Goal: Transaction & Acquisition: Purchase product/service

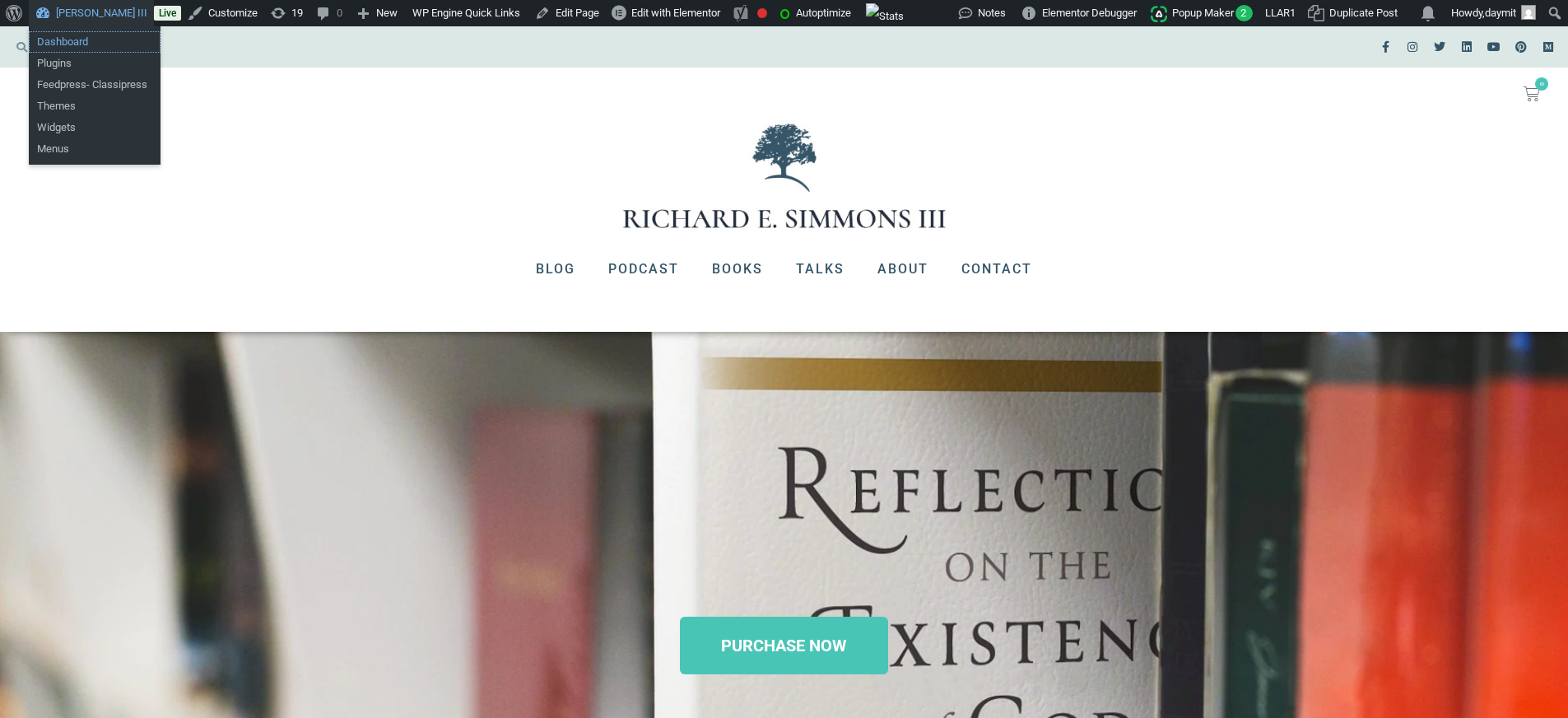
click at [67, 38] on link "Dashboard" at bounding box center [95, 43] width 132 height 22
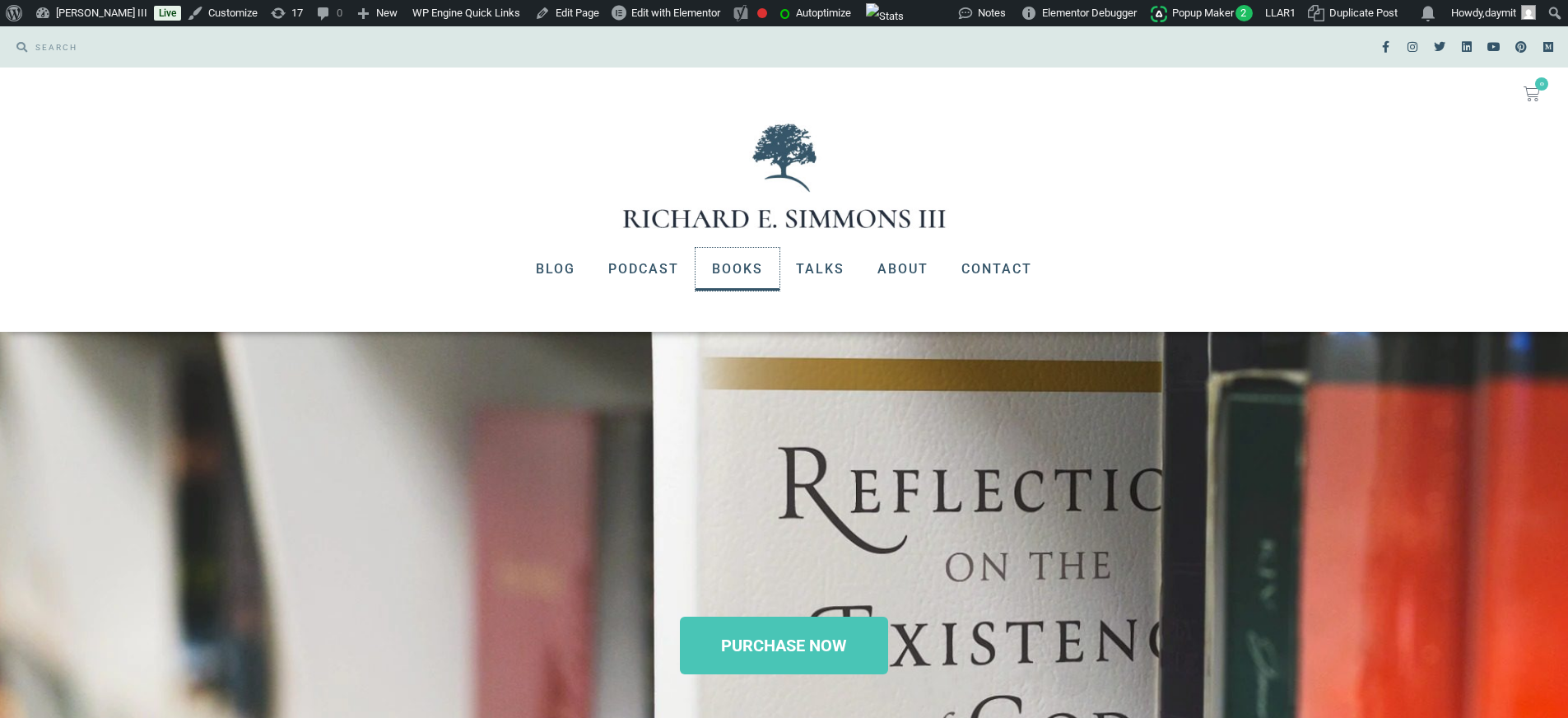
click at [754, 264] on link "Books" at bounding box center [737, 269] width 84 height 43
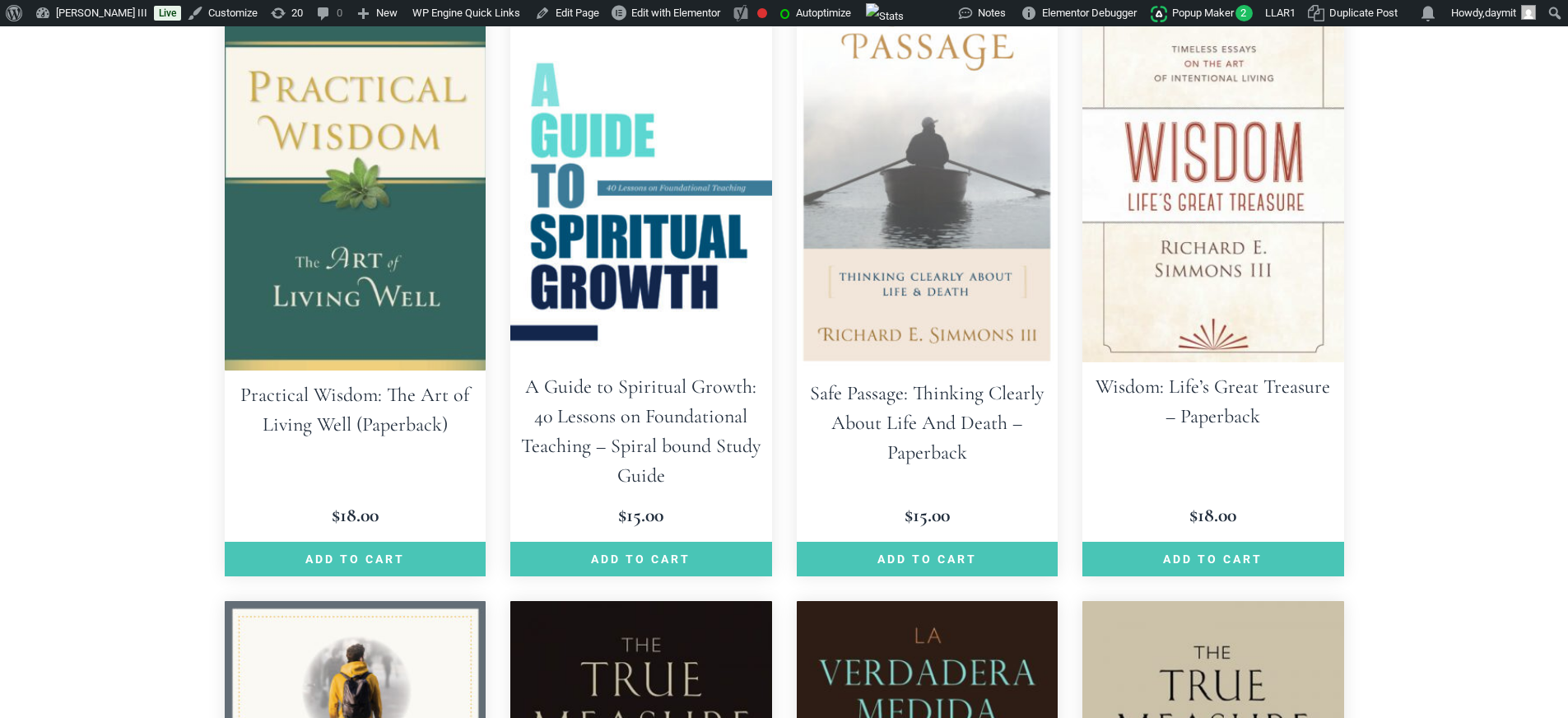
scroll to position [544, 0]
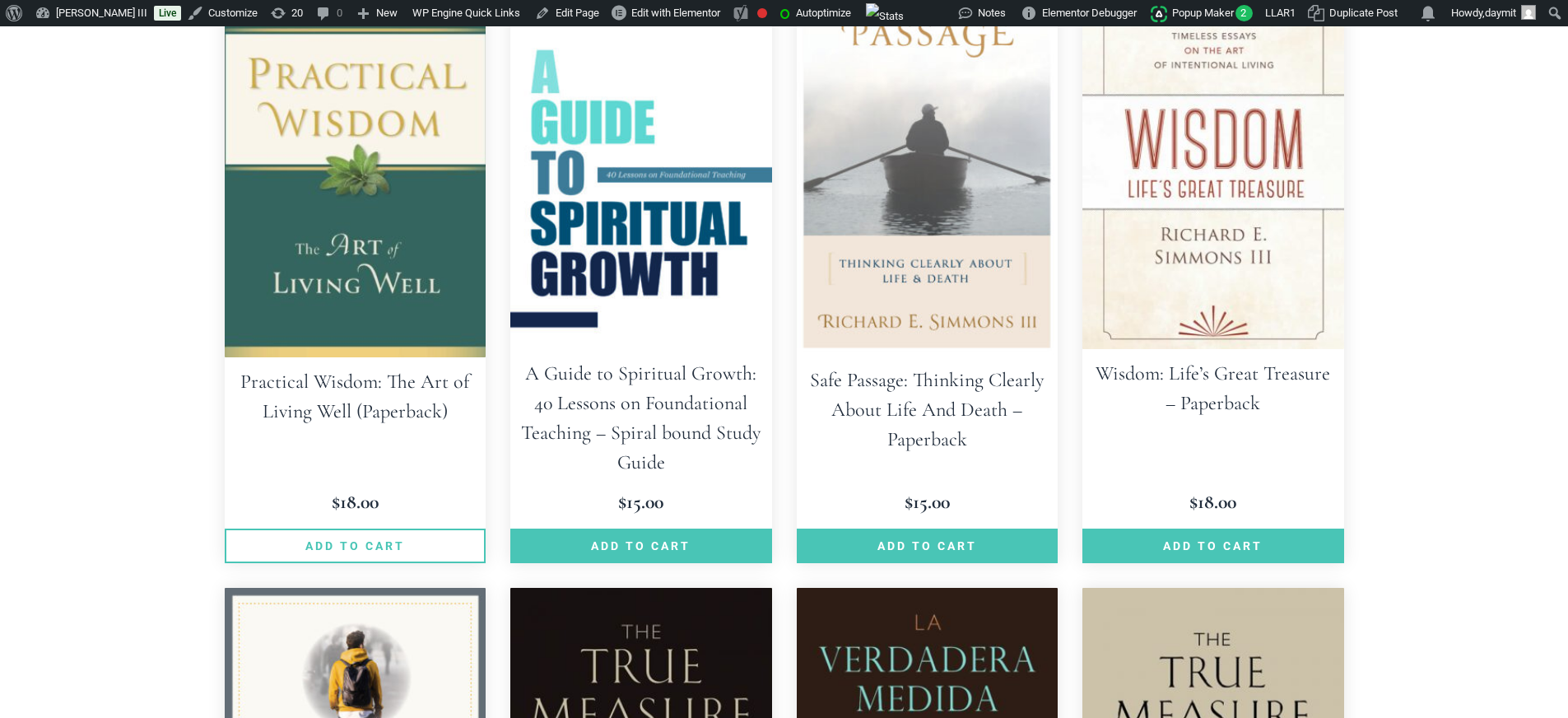
click at [347, 545] on link "Add to cart" at bounding box center [355, 545] width 262 height 34
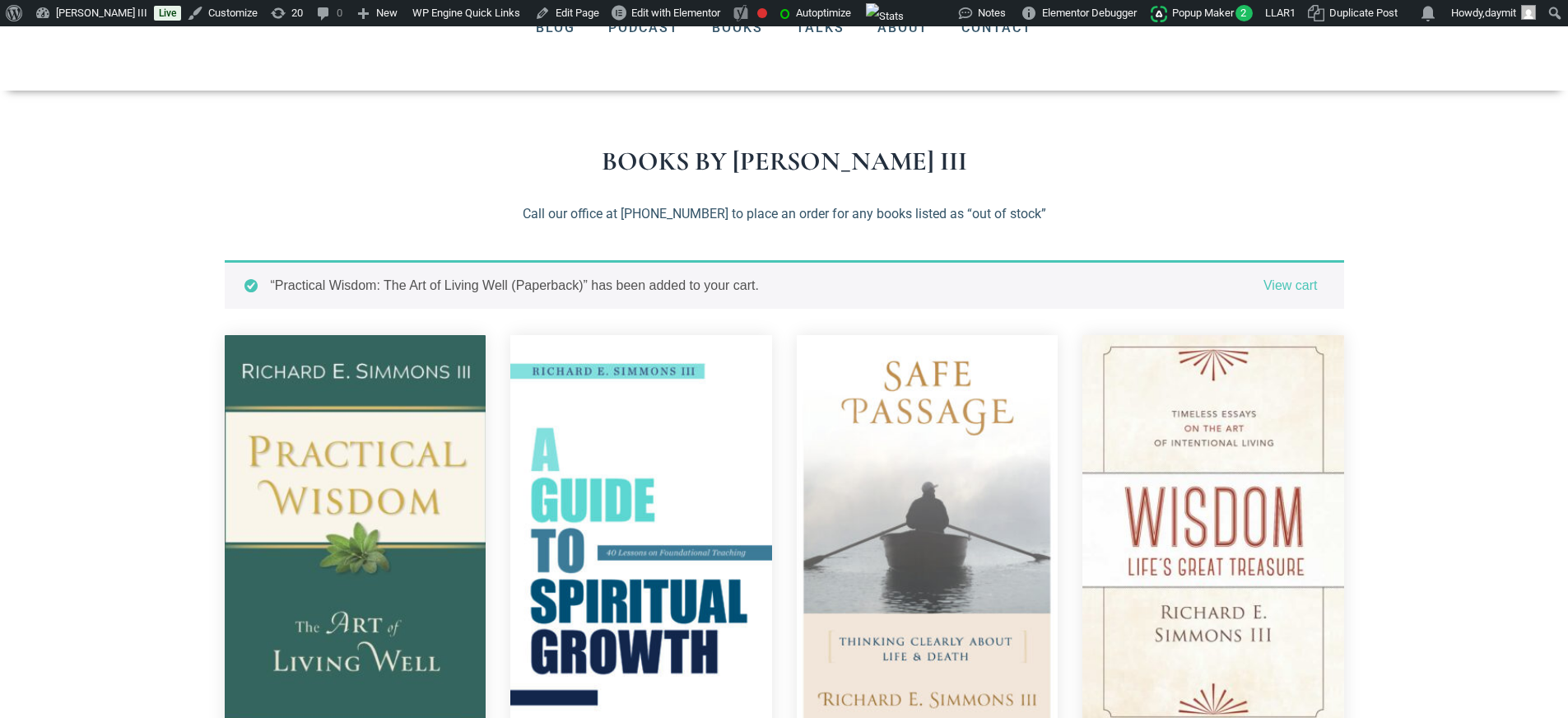
scroll to position [293, 0]
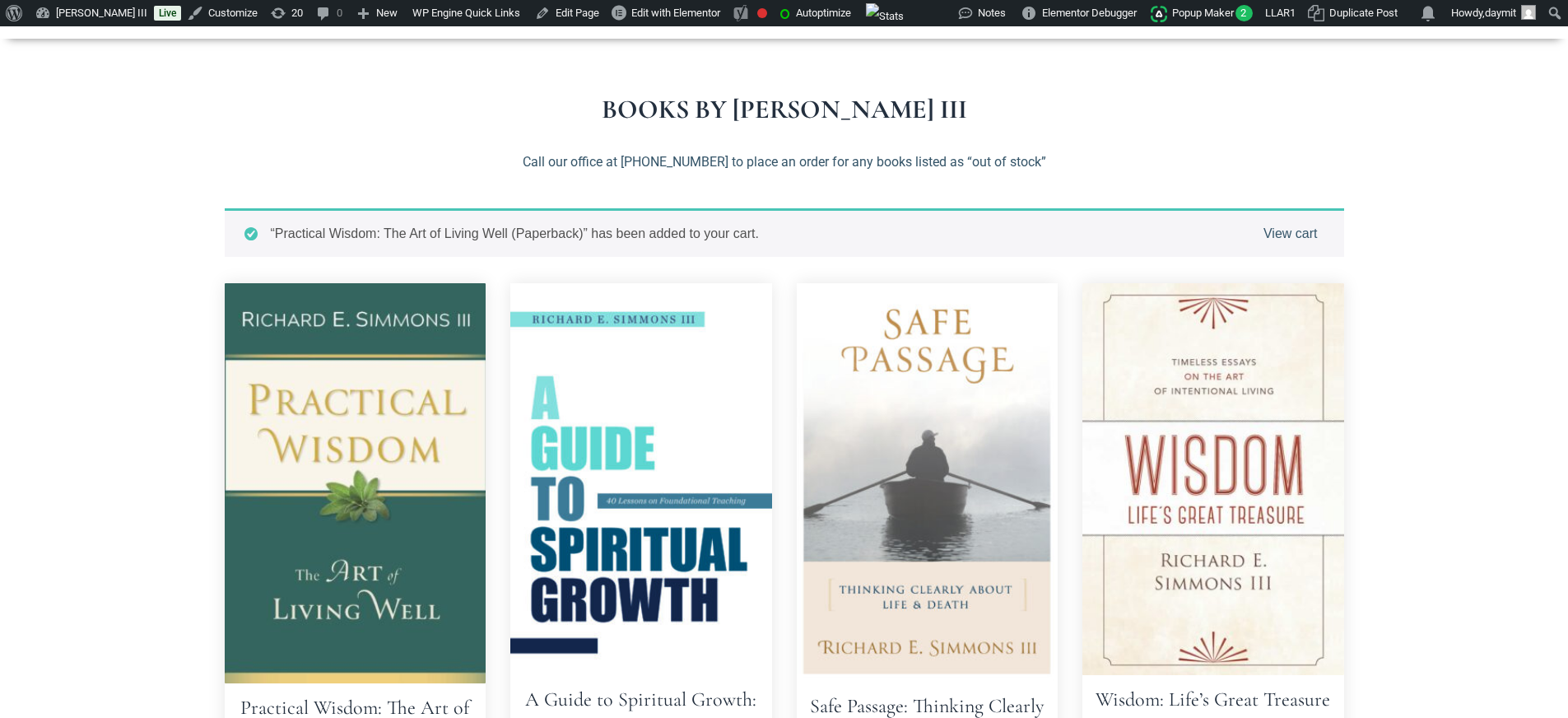
click at [1277, 234] on link "View cart" at bounding box center [1290, 233] width 54 height 20
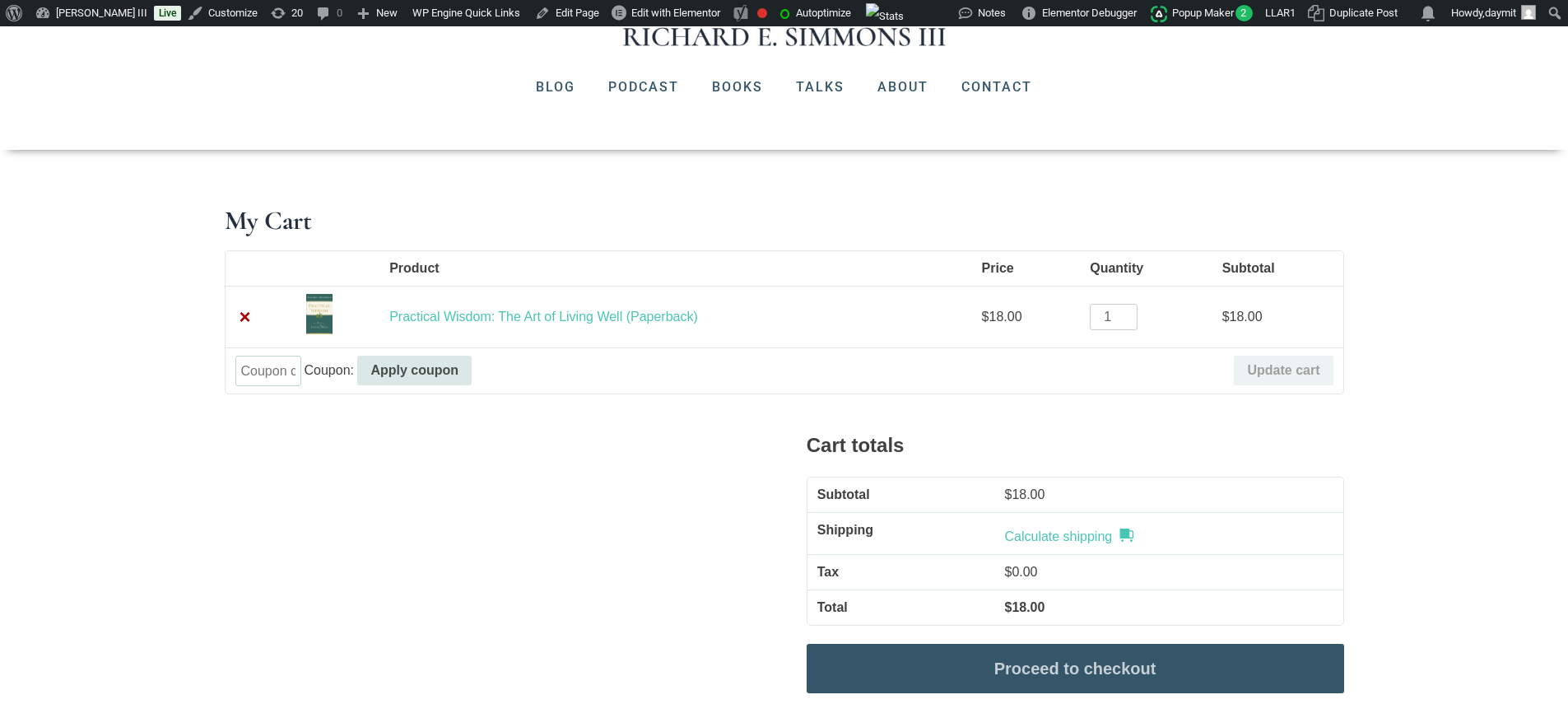
scroll to position [331, 0]
